Goal: Use online tool/utility

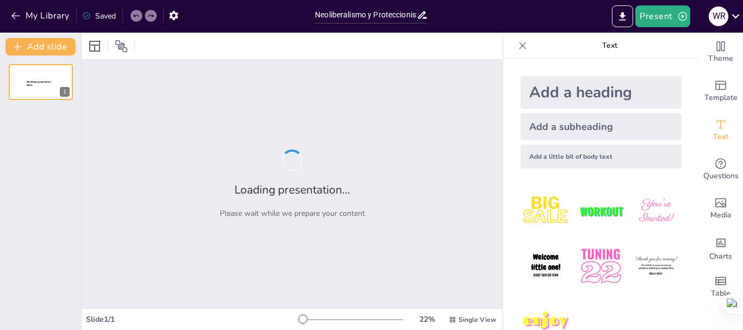
type input "Neoliberalismo y Proteccionismo: Modelos Económicos en [GEOGRAPHIC_DATA]"
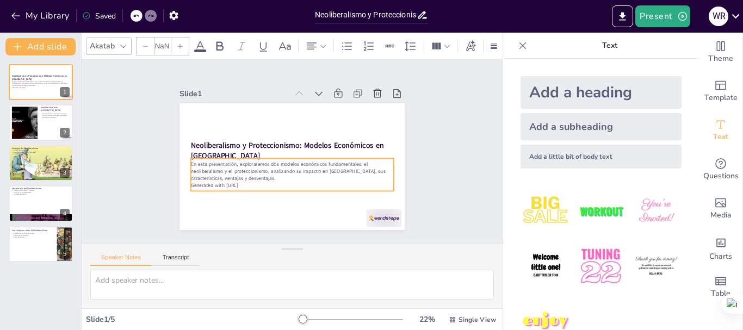
type input "32"
click at [263, 174] on p "En esta presentación, exploraremos dos modelos económicos fundamentales: el neo…" at bounding box center [290, 171] width 204 height 42
click at [269, 179] on p "Generated with [URL]" at bounding box center [288, 185] width 202 height 28
click at [248, 175] on p "En esta presentación, exploraremos dos modelos económicos fundamentales: el neo…" at bounding box center [290, 171] width 204 height 42
click at [225, 169] on p "En esta presentación, exploraremos dos modelos económicos fundamentales: el neo…" at bounding box center [292, 171] width 203 height 21
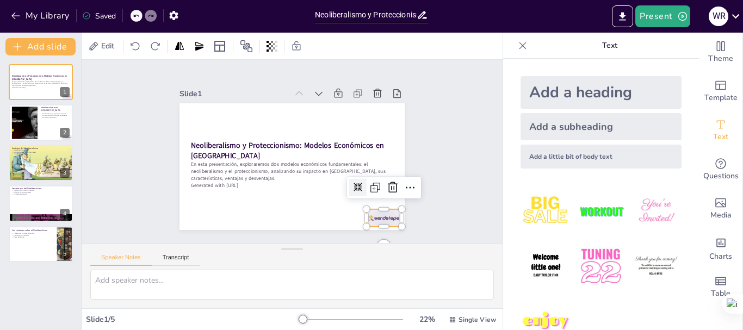
click at [388, 217] on div at bounding box center [376, 227] width 37 height 21
click at [392, 187] on div at bounding box center [392, 187] width 17 height 17
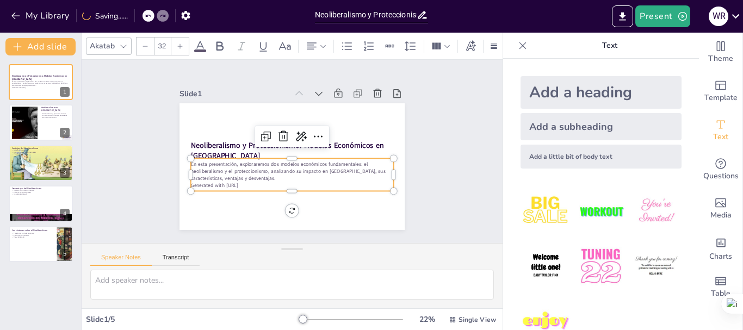
click at [367, 182] on p "Generated with [URL]" at bounding box center [285, 184] width 200 height 49
click at [313, 137] on icon at bounding box center [321, 145] width 16 height 16
click at [280, 165] on p "En esta presentación, exploraremos dos modelos económicos fundamentales: el neo…" at bounding box center [288, 170] width 203 height 63
click at [280, 165] on p "En esta presentación, exploraremos dos modelos económicos fundamentales: el neo…" at bounding box center [290, 171] width 204 height 42
drag, startPoint x: 252, startPoint y: 181, endPoint x: 189, endPoint y: 159, distance: 66.7
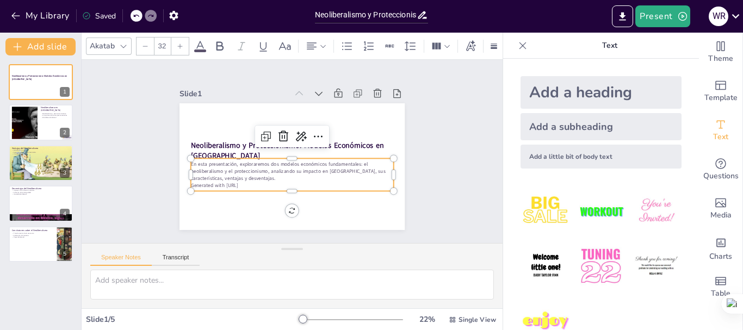
click at [189, 159] on div "En esta presentación, exploraremos dos modelos económicos fundamentales: el neo…" at bounding box center [289, 174] width 205 height 49
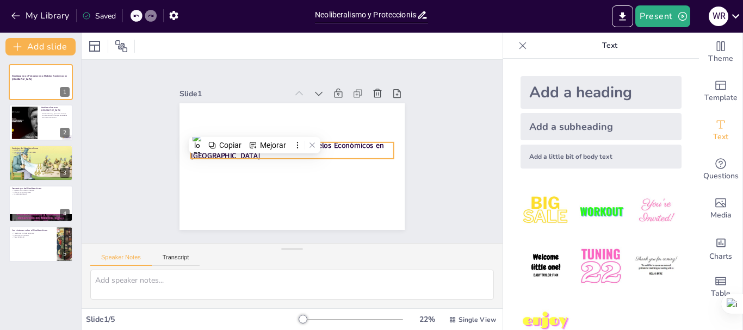
click at [350, 143] on strong "Neoliberalismo y Proteccionismo: Modelos Económicos en [GEOGRAPHIC_DATA]" at bounding box center [288, 144] width 185 height 88
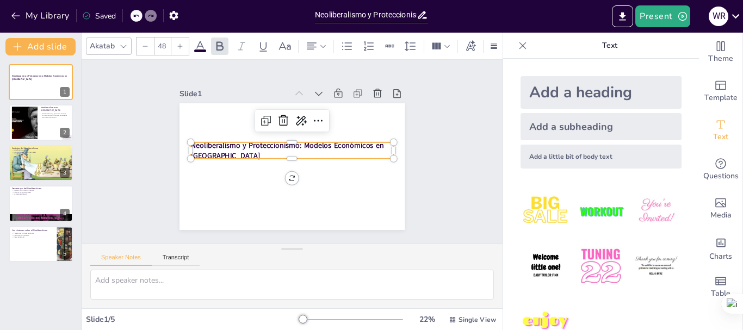
click at [230, 150] on p "Neoliberalismo y Proteccionismo: Modelos Económicos en [GEOGRAPHIC_DATA]" at bounding box center [292, 150] width 203 height 63
click at [217, 147] on p "Neoliberalismo y Proteccionismo: Modelos Económicos en [GEOGRAPHIC_DATA]" at bounding box center [293, 151] width 186 height 120
click at [216, 147] on p "Neoliberalismo y Proteccionismo: Modelos Económicos en [GEOGRAPHIC_DATA]" at bounding box center [292, 150] width 203 height 63
click at [216, 147] on p "Neoliberalismo y Proteccionismo: Modelos Económicos en [GEOGRAPHIC_DATA]" at bounding box center [292, 150] width 203 height 21
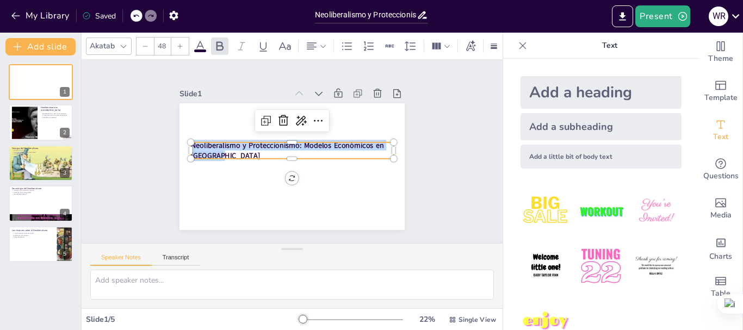
click at [216, 147] on p "Neoliberalismo y Proteccionismo: Modelos Económicos en [GEOGRAPHIC_DATA]" at bounding box center [292, 150] width 199 height 83
click at [216, 147] on p "Neoliberalismo y Proteccionismo: Modelos Económicos en [GEOGRAPHIC_DATA]" at bounding box center [293, 151] width 186 height 120
click at [225, 151] on p "Neoliberalismo y Proteccionismo: Modelos Económicos en [GEOGRAPHIC_DATA]" at bounding box center [292, 150] width 204 height 42
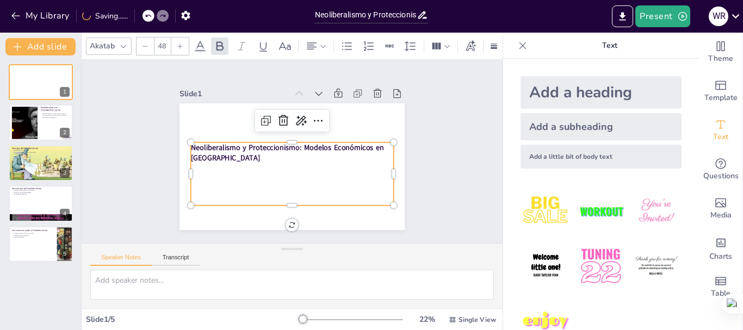
click at [189, 179] on p at bounding box center [289, 179] width 203 height 32
click at [194, 176] on p at bounding box center [289, 179] width 203 height 32
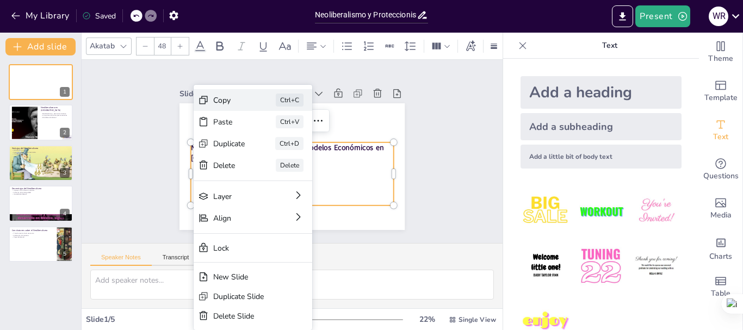
click at [270, 144] on div "Copy Ctrl+C" at bounding box center [330, 172] width 120 height 57
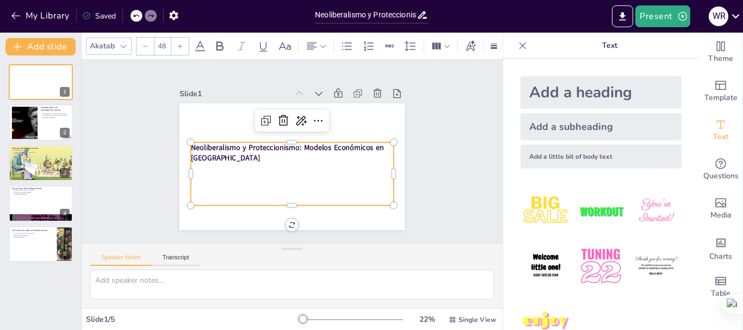
click at [244, 176] on p at bounding box center [278, 175] width 181 height 110
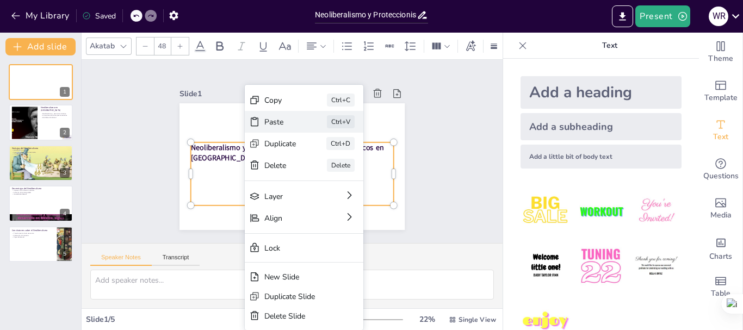
click at [332, 192] on div "Paste" at bounding box center [349, 202] width 34 height 20
click at [221, 181] on p at bounding box center [288, 190] width 203 height 32
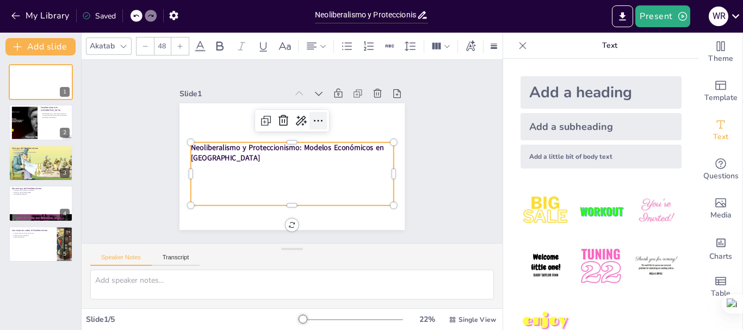
click at [314, 116] on icon at bounding box center [321, 123] width 14 height 14
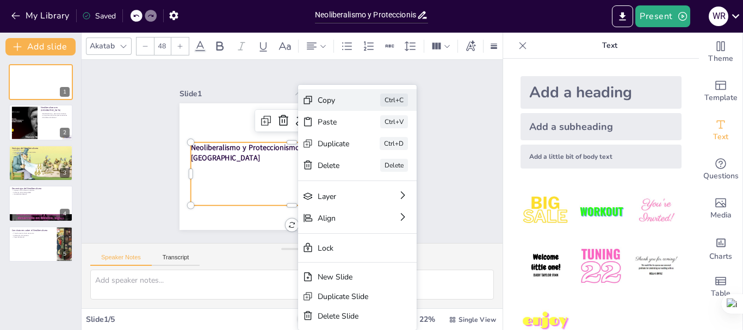
click at [455, 189] on div "Ctrl+C" at bounding box center [470, 198] width 30 height 18
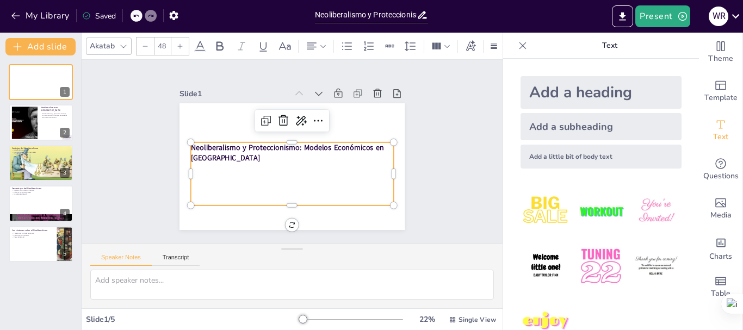
click at [283, 173] on p at bounding box center [286, 178] width 201 height 52
click at [213, 172] on p at bounding box center [289, 179] width 203 height 32
click at [241, 168] on p at bounding box center [290, 169] width 203 height 32
click at [241, 168] on p at bounding box center [288, 168] width 201 height 53
click at [241, 168] on p at bounding box center [292, 169] width 203 height 10
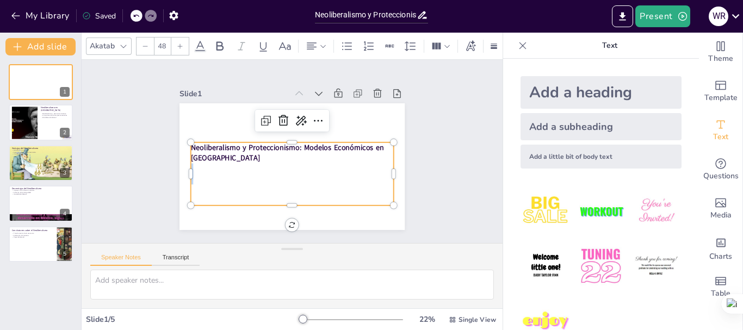
click at [241, 168] on p at bounding box center [290, 169] width 203 height 32
click at [241, 168] on p at bounding box center [288, 168] width 201 height 52
click at [241, 168] on p at bounding box center [288, 168] width 201 height 53
click at [211, 153] on strong "Neoliberalismo y Proteccionismo: Modelos Económicos en [GEOGRAPHIC_DATA]" at bounding box center [286, 147] width 193 height 50
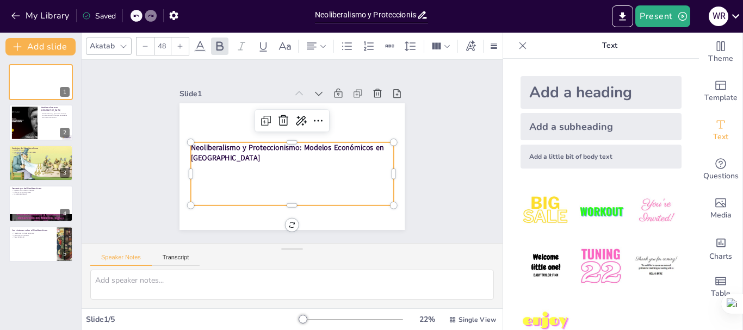
click at [220, 154] on p "Neoliberalismo y Proteccionismo: Modelos Económicos en [GEOGRAPHIC_DATA]" at bounding box center [292, 153] width 186 height 120
click at [221, 151] on p "Neoliberalismo y Proteccionismo: Modelos Económicos en [GEOGRAPHIC_DATA]" at bounding box center [292, 153] width 203 height 21
click at [221, 155] on p "Neoliberalismo y Proteccionismo: Modelos Económicos en [GEOGRAPHIC_DATA]" at bounding box center [291, 153] width 203 height 63
click at [134, 280] on textarea at bounding box center [292, 285] width 404 height 30
type textarea "hvvg"
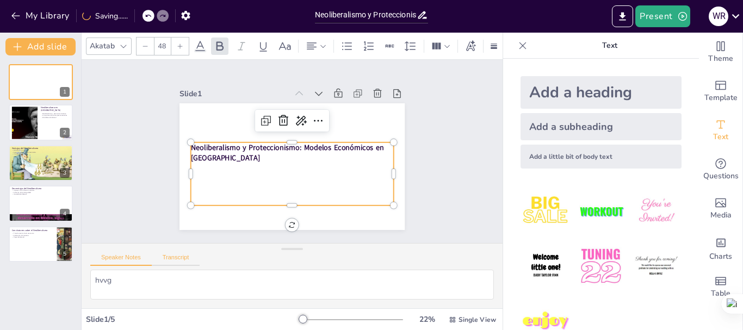
click at [188, 264] on button "Transcript" at bounding box center [176, 260] width 48 height 12
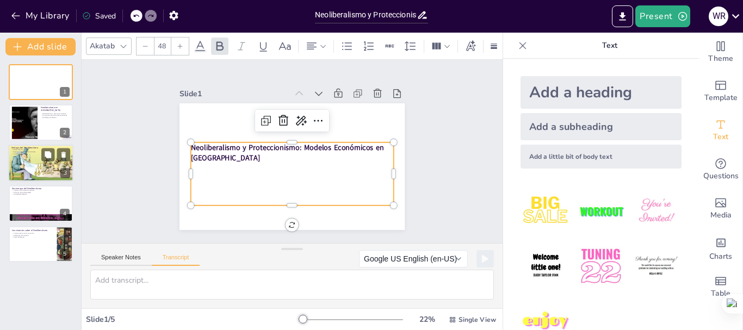
click at [23, 154] on p "Variedad de productos" at bounding box center [40, 154] width 59 height 2
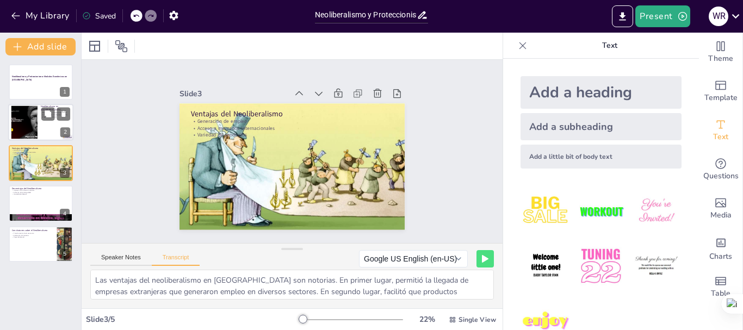
click at [27, 119] on div at bounding box center [24, 122] width 64 height 33
type textarea "El neoliberalismo en [GEOGRAPHIC_DATA] comenzó con la apertura económica en 199…"
